Goal: Complete application form: Complete application form

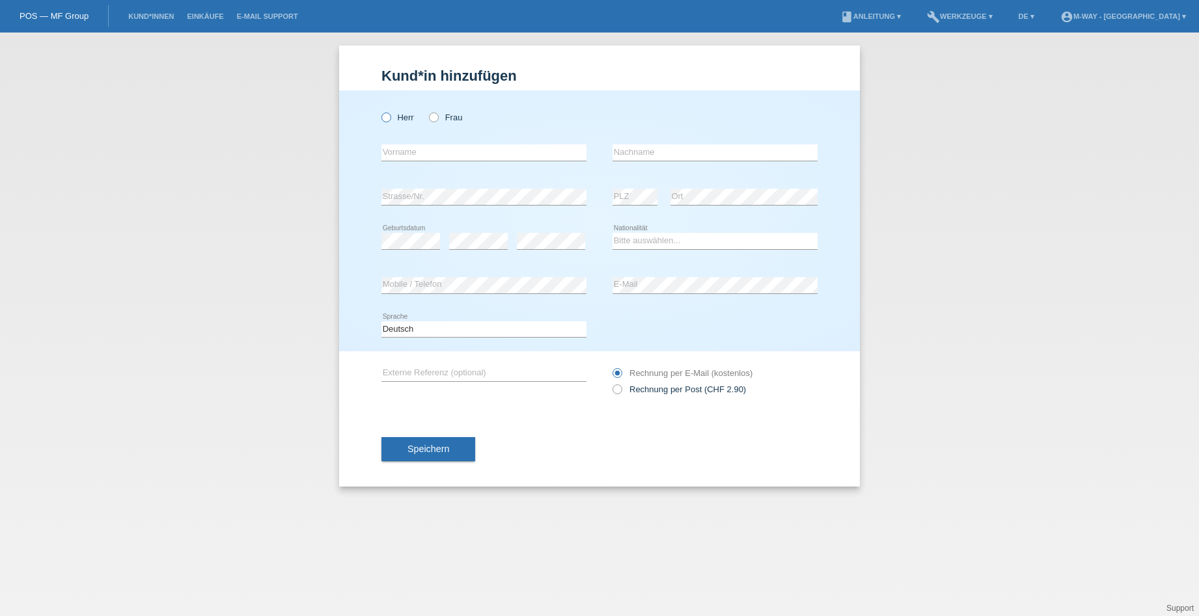
click at [380, 111] on icon at bounding box center [380, 111] width 0 height 0
click at [388, 119] on input "Herr" at bounding box center [385, 117] width 8 height 8
radio input "true"
click at [396, 160] on input "text" at bounding box center [483, 153] width 205 height 16
type input "[PERSON_NAME]"
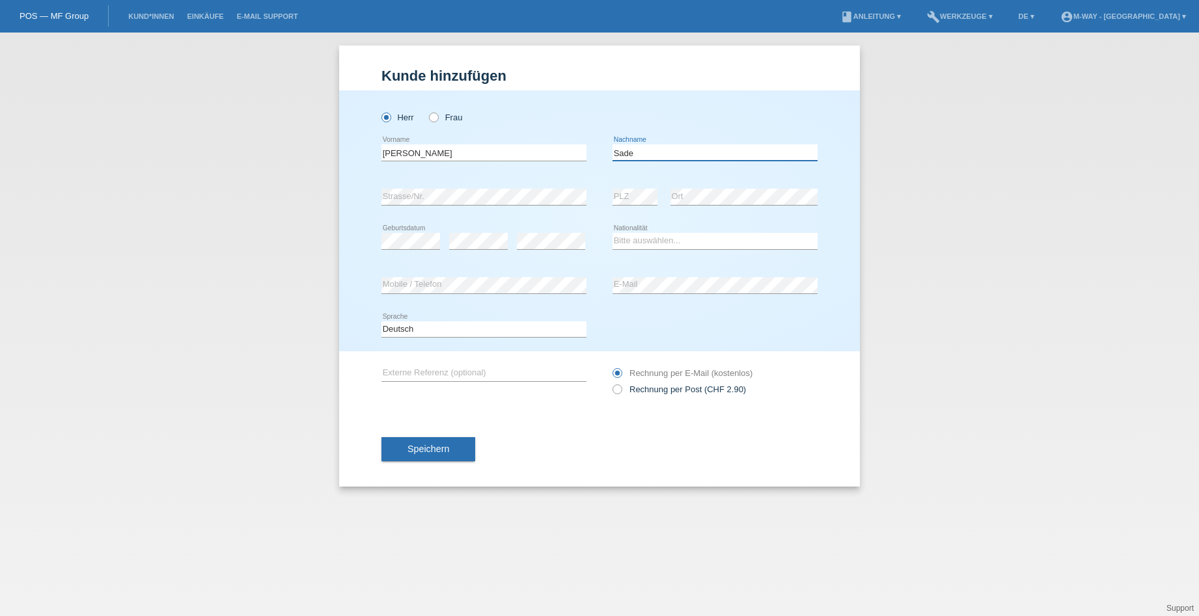
type input "Sade"
click at [677, 244] on select "Bitte auswählen... Schweiz Deutschland Liechtenstein Österreich ------------ Af…" at bounding box center [715, 241] width 205 height 16
select select "DE"
click at [613, 233] on select "Bitte auswählen... Schweiz Deutschland Liechtenstein Österreich ------------ Af…" at bounding box center [715, 241] width 205 height 16
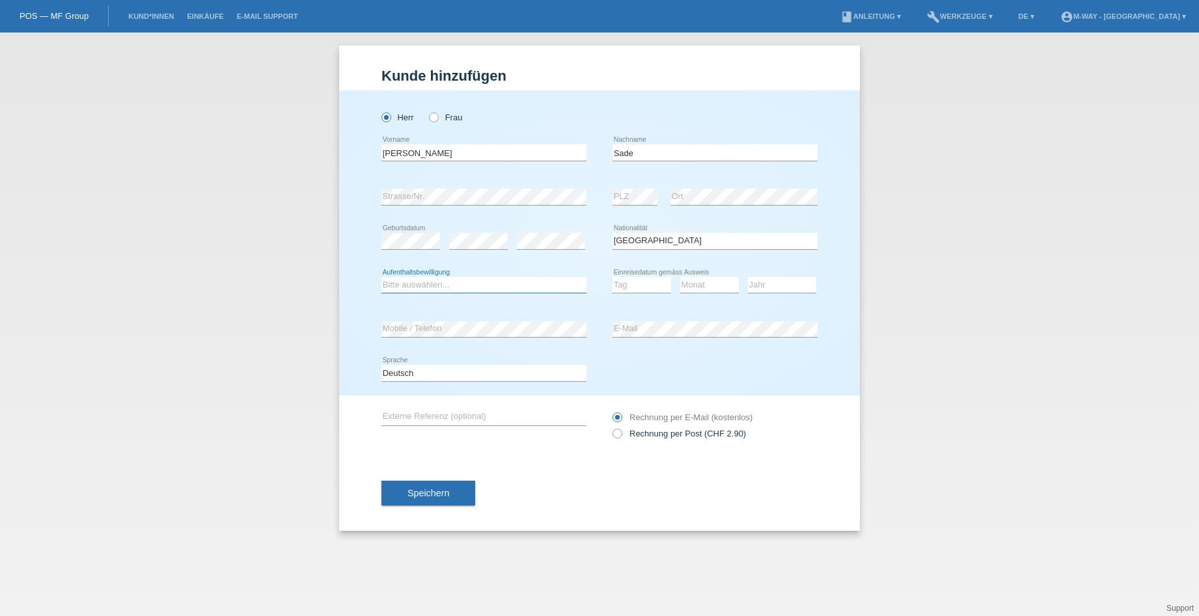
click at [463, 288] on select "Bitte auswählen... C B B - Flüchtlingsstatus Andere" at bounding box center [483, 285] width 205 height 16
select select "C"
click at [381, 277] on select "Bitte auswählen... C B B - Flüchtlingsstatus Andere" at bounding box center [483, 285] width 205 height 16
click at [641, 290] on select "Tag 01 02 03 04 05 06 07 08 09 10 11" at bounding box center [642, 285] width 59 height 16
select select "03"
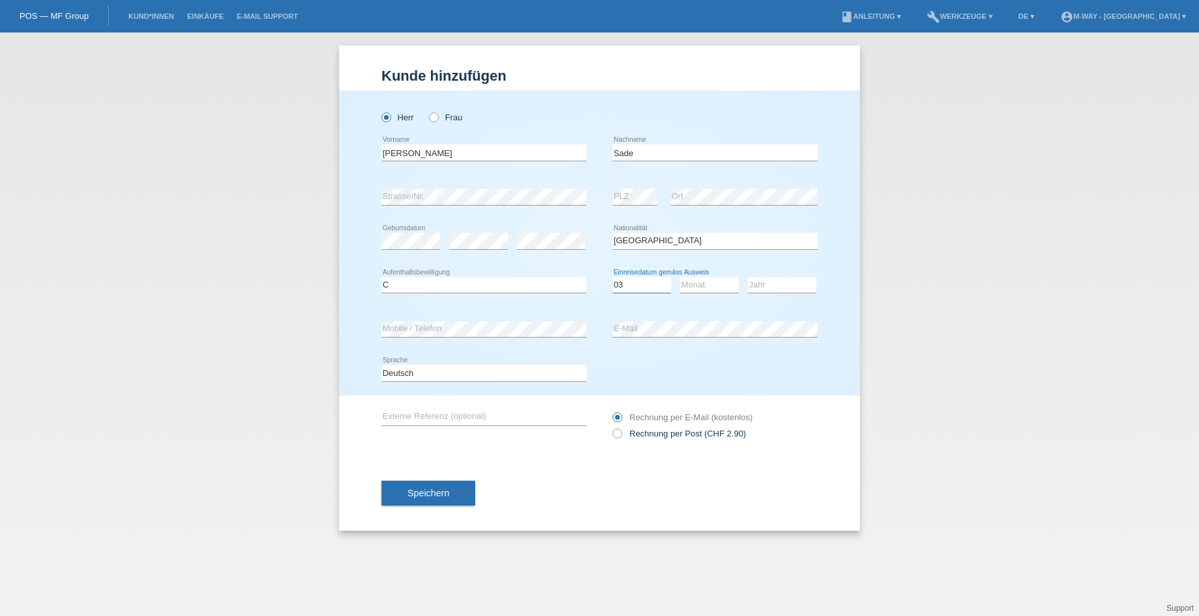
click at [613, 277] on select "Tag 01 02 03 04 05 06 07 08 09 10 11" at bounding box center [642, 285] width 59 height 16
click at [691, 284] on select "Monat 01 02 03 04 05 06 07 08 09 10 11" at bounding box center [709, 285] width 59 height 16
select select "04"
click at [680, 277] on select "Monat 01 02 03 04 05 06 07 08 09 10 11" at bounding box center [709, 285] width 59 height 16
drag, startPoint x: 756, startPoint y: 283, endPoint x: 756, endPoint y: 293, distance: 9.8
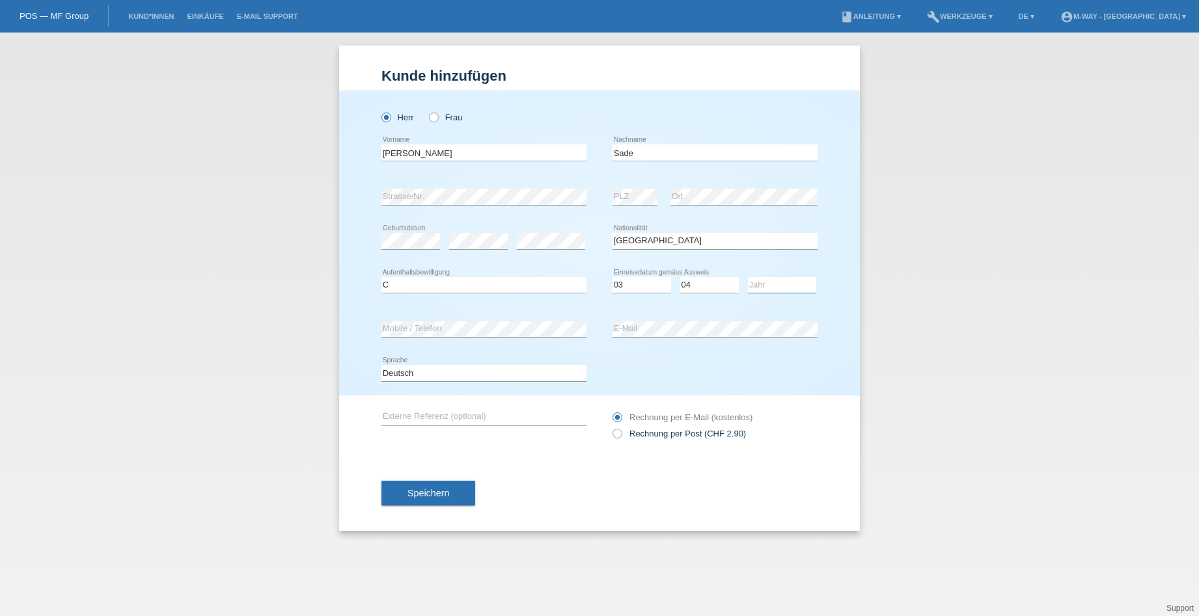
click at [756, 283] on select "Jahr 2025 2024 2023 2022 2021 2020 2019 2018 2017 2016 2015 2014 2013 2012 2011…" at bounding box center [782, 285] width 68 height 16
select select "2006"
click at [748, 277] on select "Jahr 2025 2024 2023 2022 2021 2020 2019 2018 2017 2016 2015 2014 2013 2012 2011…" at bounding box center [782, 285] width 68 height 16
click at [434, 490] on span "Speichern" at bounding box center [429, 493] width 42 height 10
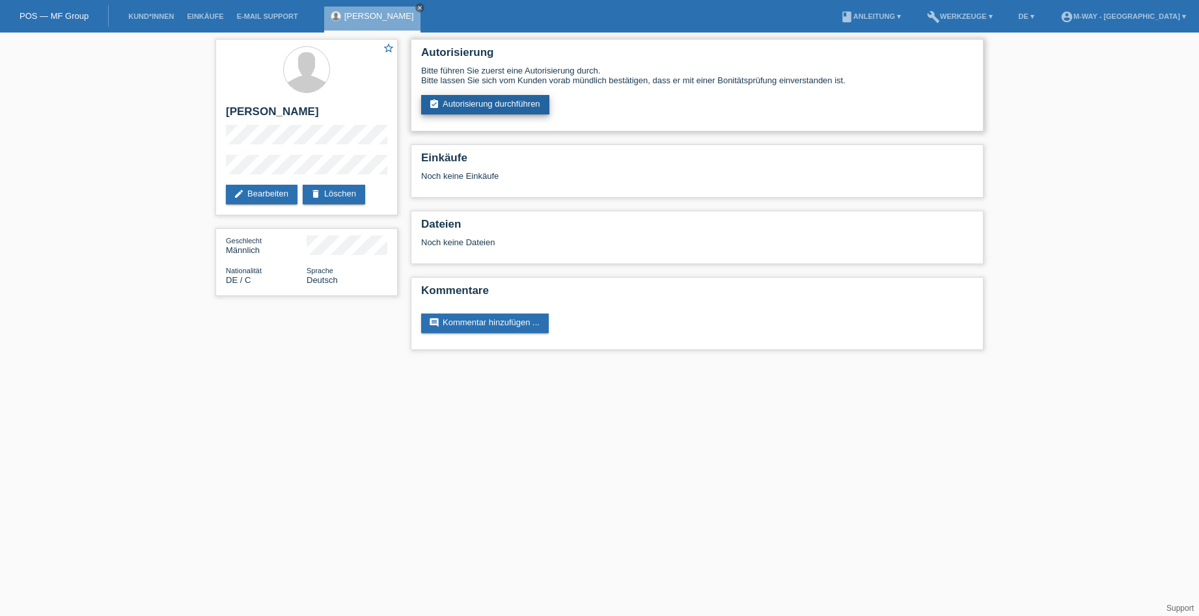
click at [486, 101] on link "assignment_turned_in Autorisierung durchführen" at bounding box center [485, 105] width 128 height 20
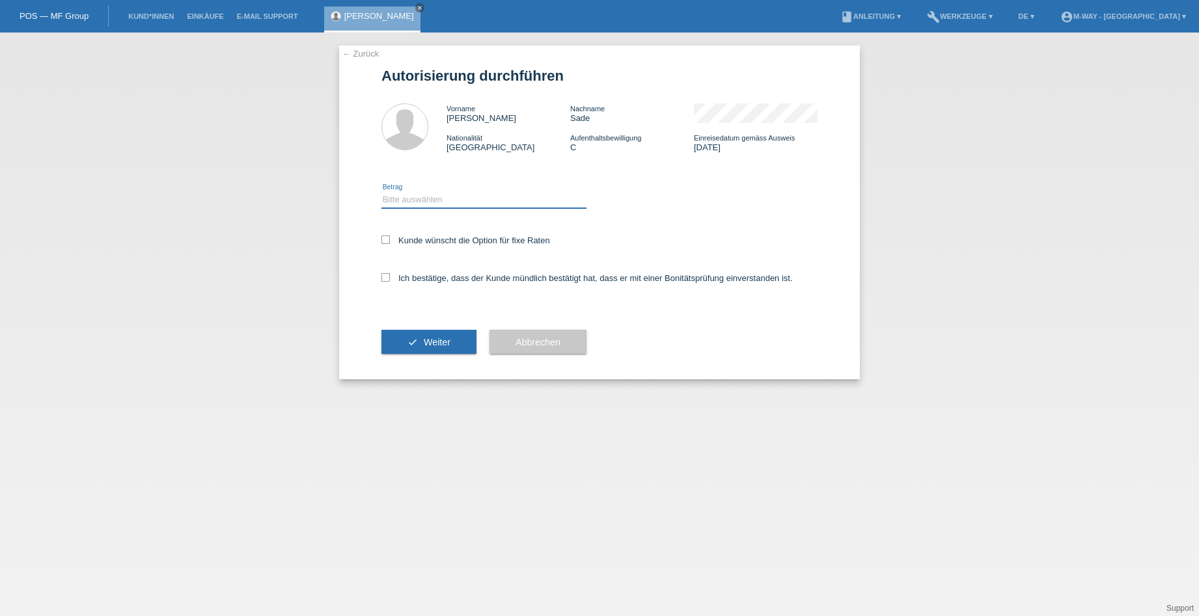
click at [436, 198] on select "Bitte auswählen CHF 1.00 - CHF 499.00 CHF 500.00 - CHF 1'999.00 CHF 2'000.00 - …" at bounding box center [483, 200] width 205 height 16
select select "3"
click at [381, 192] on select "Bitte auswählen CHF 1.00 - CHF 499.00 CHF 500.00 - CHF 1'999.00 CHF 2'000.00 - …" at bounding box center [483, 200] width 205 height 16
click at [383, 241] on icon at bounding box center [385, 240] width 8 height 8
click at [383, 241] on input "Kunde wünscht die Option für fixe Raten" at bounding box center [385, 240] width 8 height 8
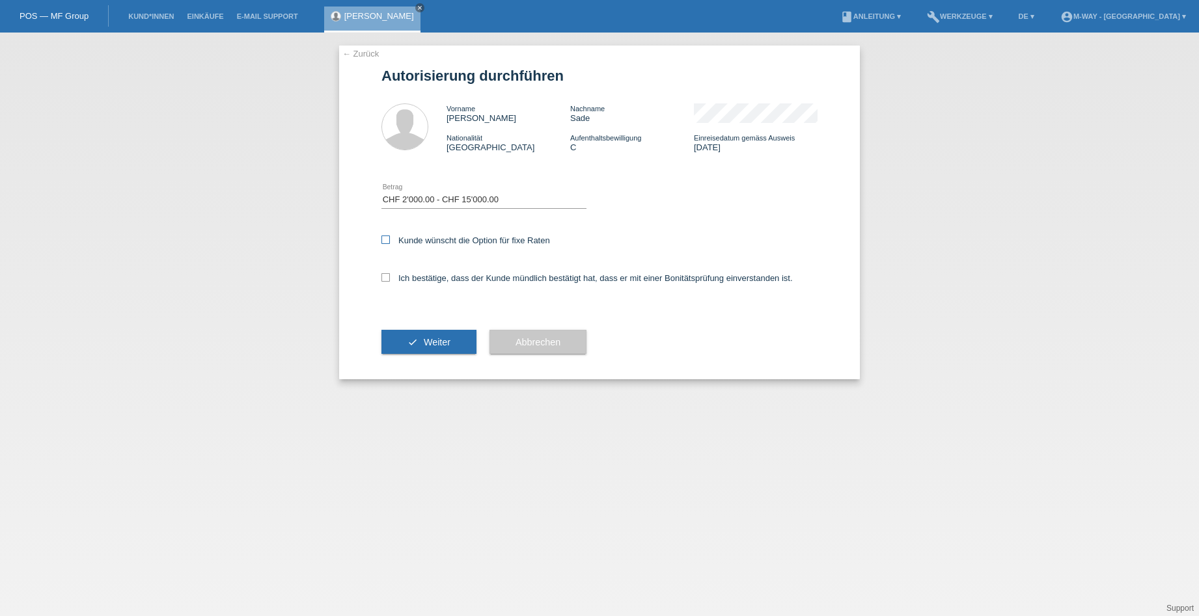
checkbox input "true"
click at [385, 278] on icon at bounding box center [385, 277] width 8 height 8
click at [385, 278] on input "Ich bestätige, dass der Kunde mündlich bestätigt hat, dass er mit einer Bonität…" at bounding box center [385, 277] width 8 height 8
checkbox input "true"
click at [427, 340] on span "Weiter" at bounding box center [437, 342] width 27 height 10
